Goal: Navigation & Orientation: Understand site structure

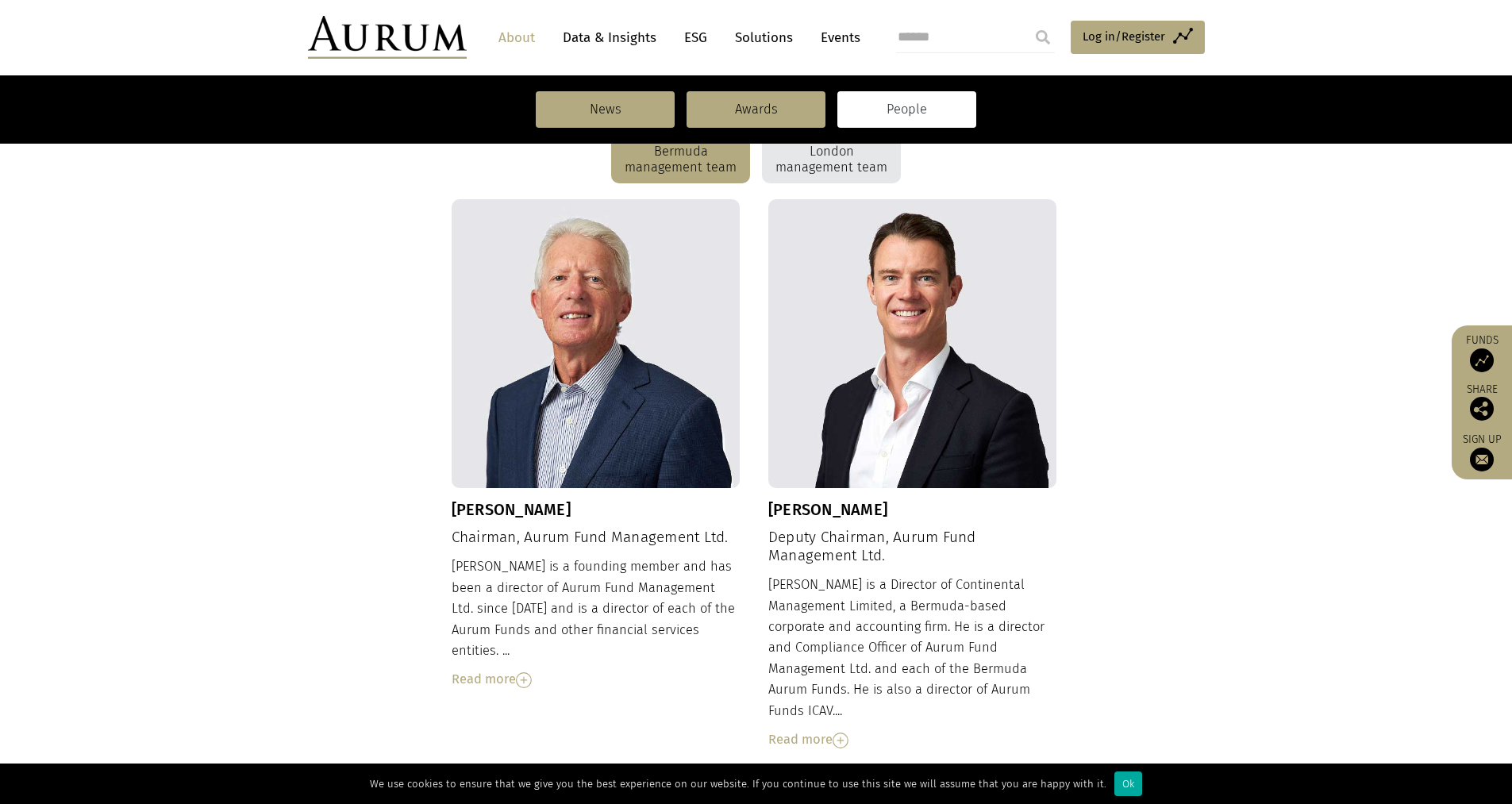
scroll to position [317, 0]
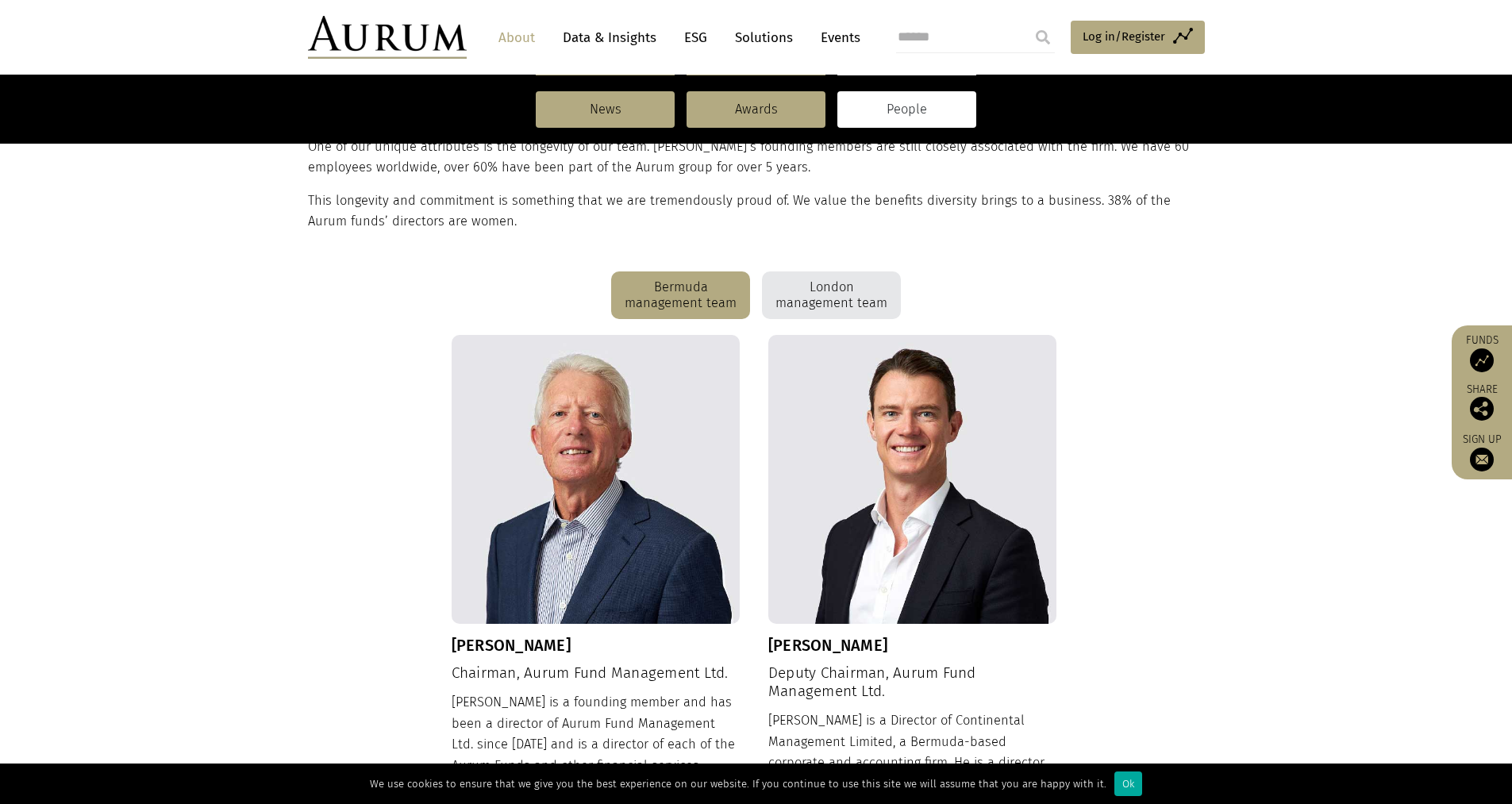
click at [792, 292] on div "London management team" at bounding box center [831, 295] width 139 height 48
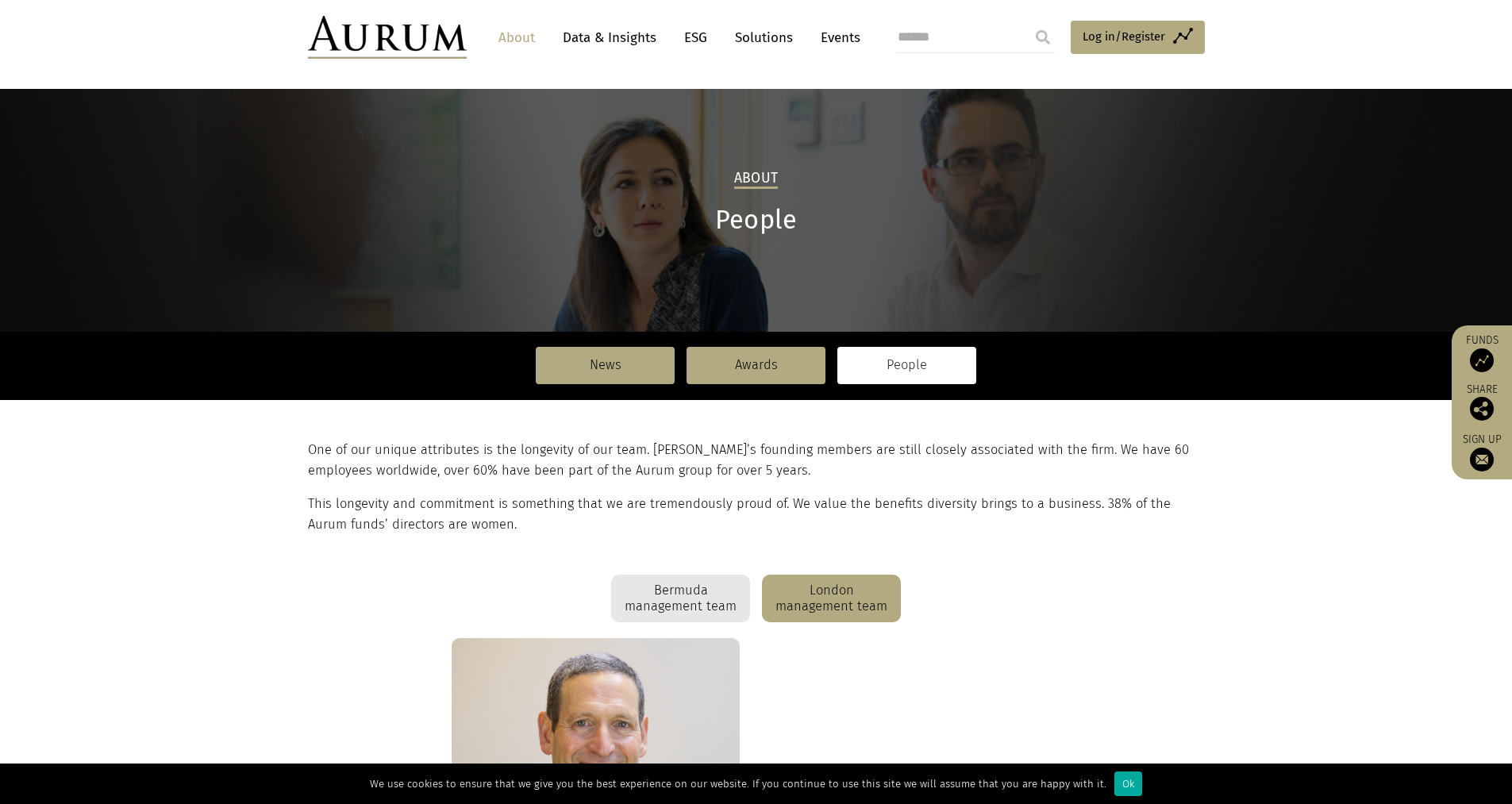
scroll to position [0, 0]
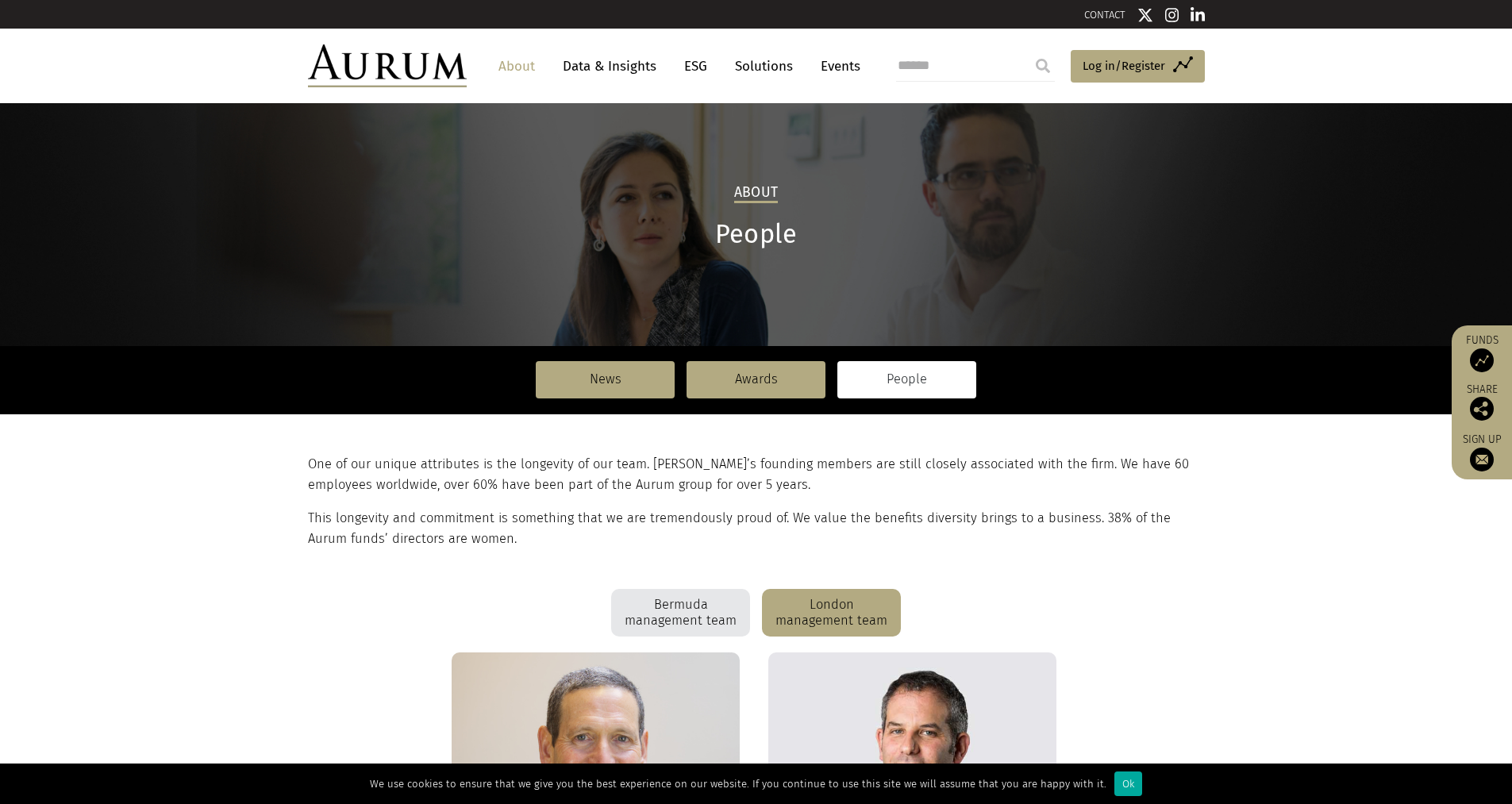
click at [761, 67] on link "Solutions" at bounding box center [763, 66] width 74 height 29
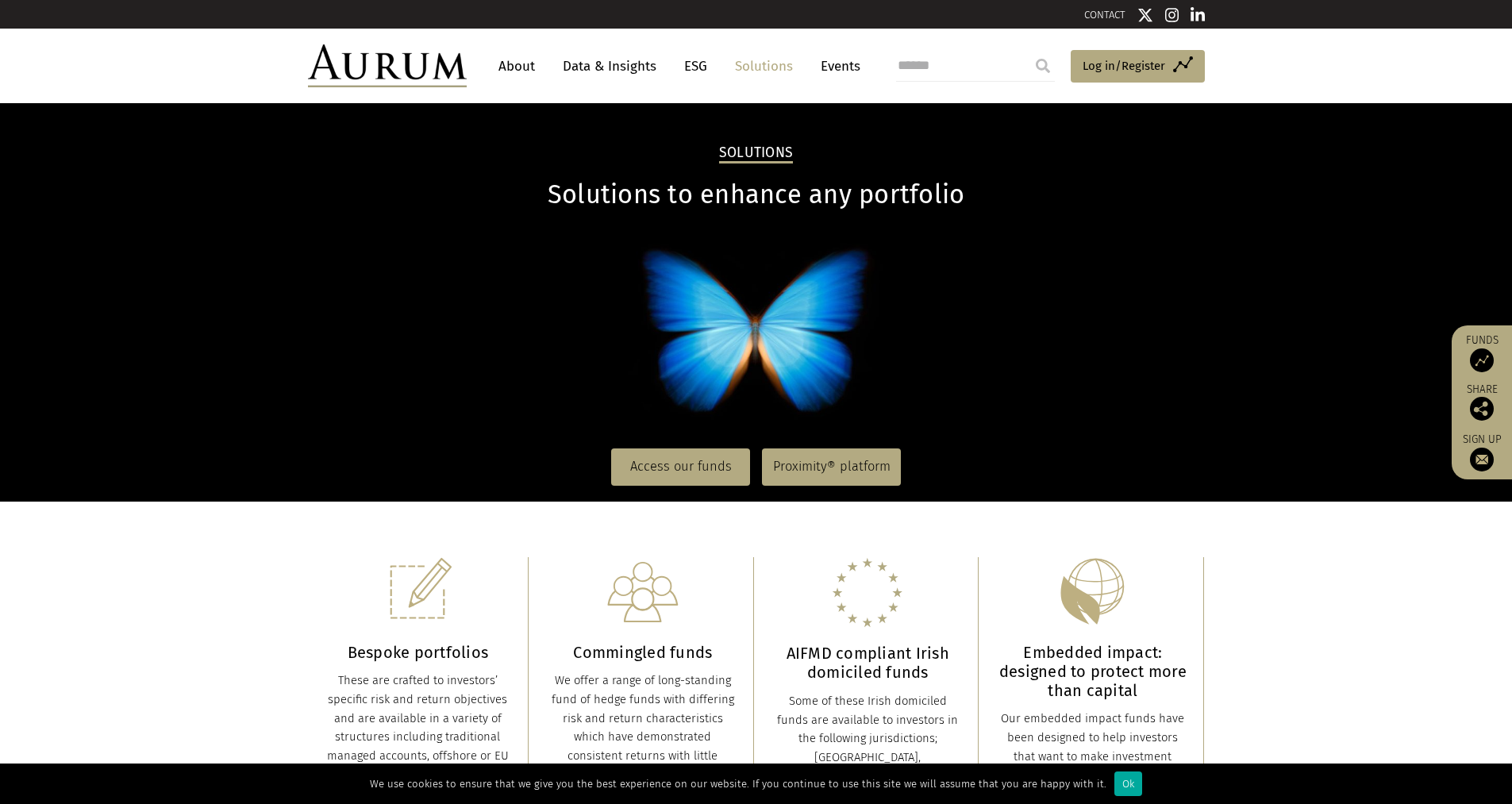
click at [505, 70] on link "About" at bounding box center [516, 66] width 52 height 29
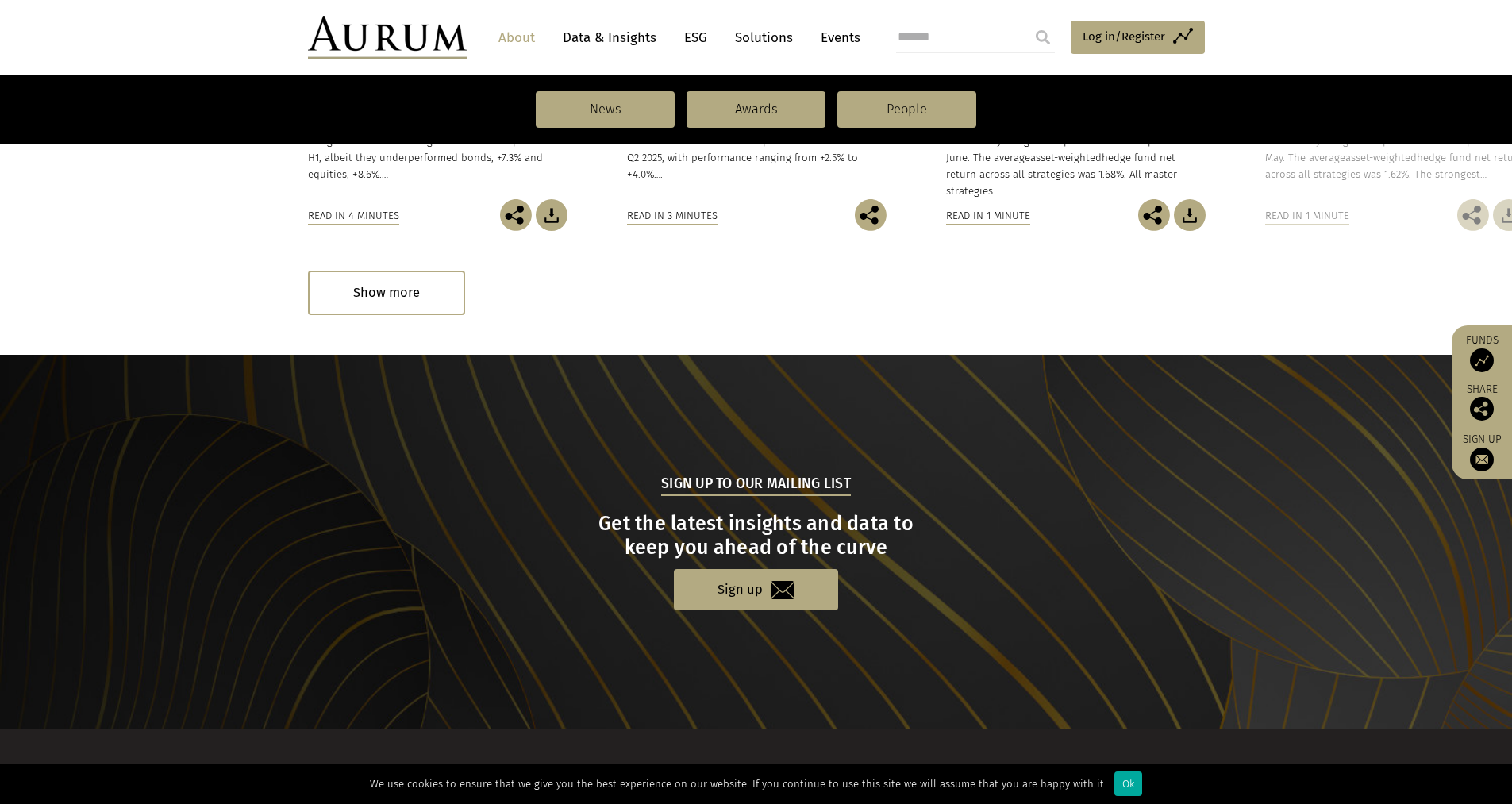
scroll to position [1565, 0]
